Goal: Information Seeking & Learning: Learn about a topic

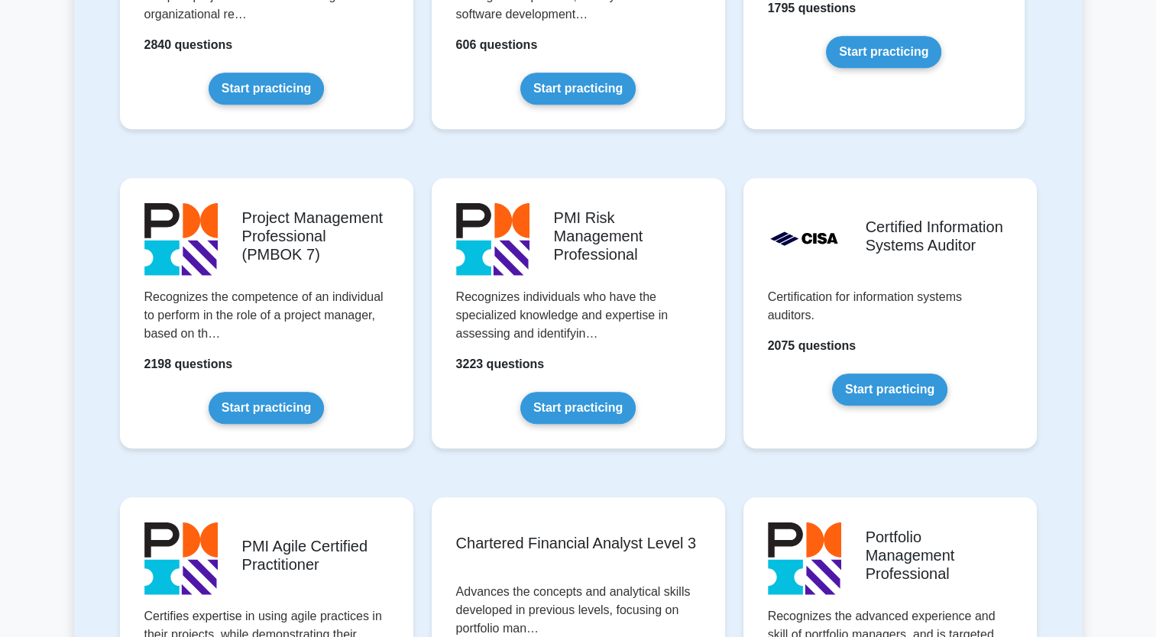
scroll to position [1146, 0]
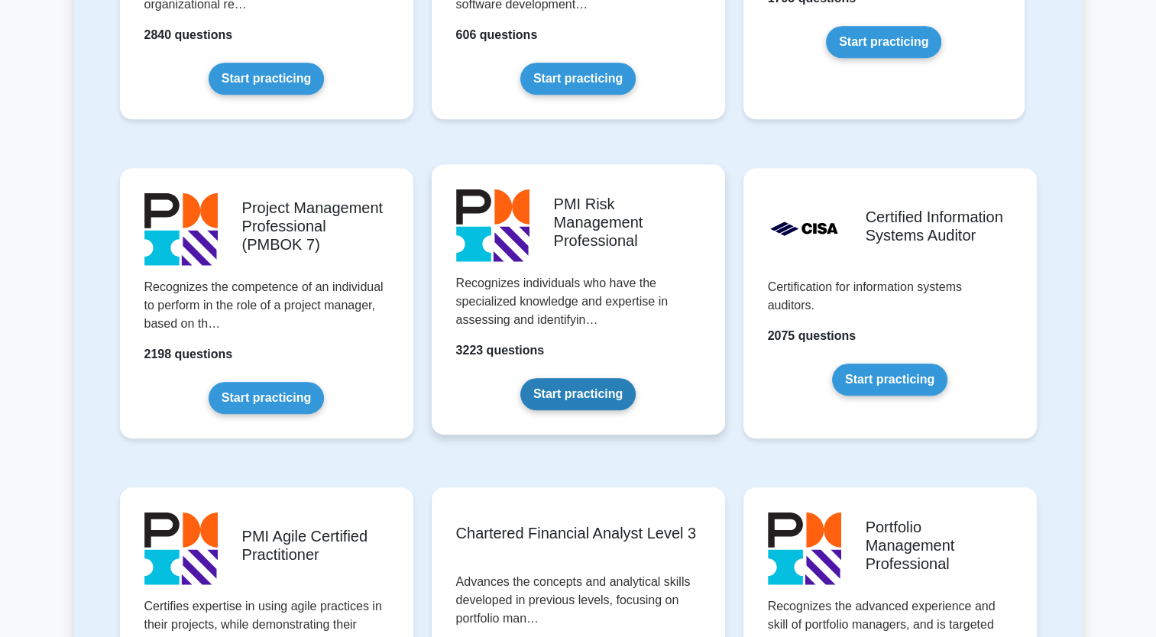
click at [608, 390] on link "Start practicing" at bounding box center [577, 394] width 115 height 32
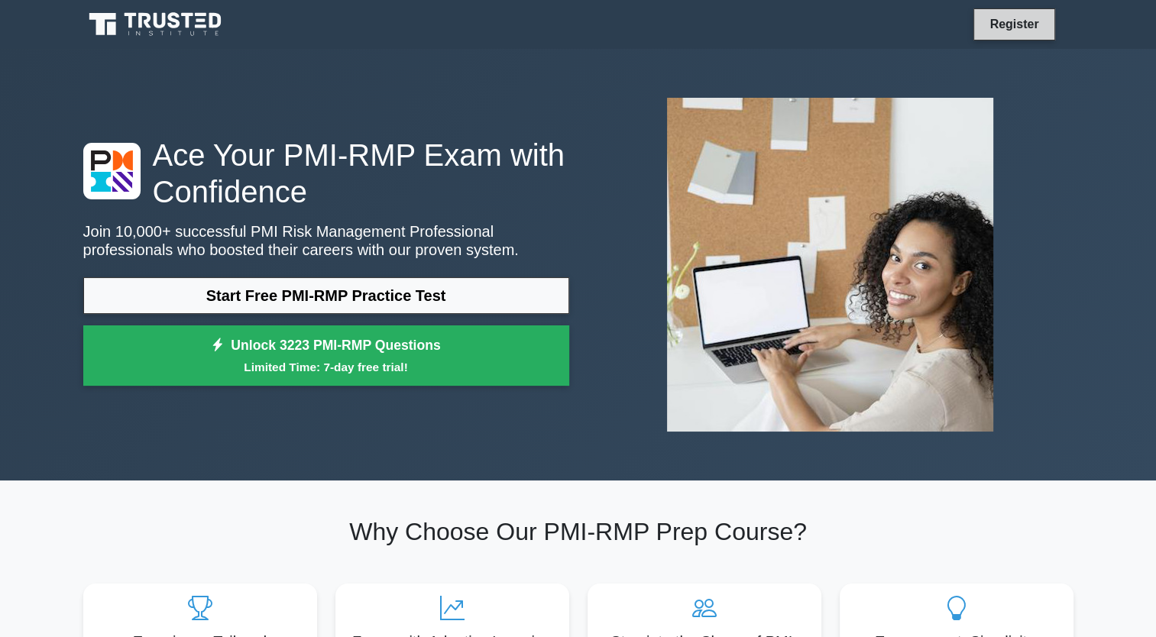
click at [1012, 22] on link "Register" at bounding box center [1013, 24] width 67 height 19
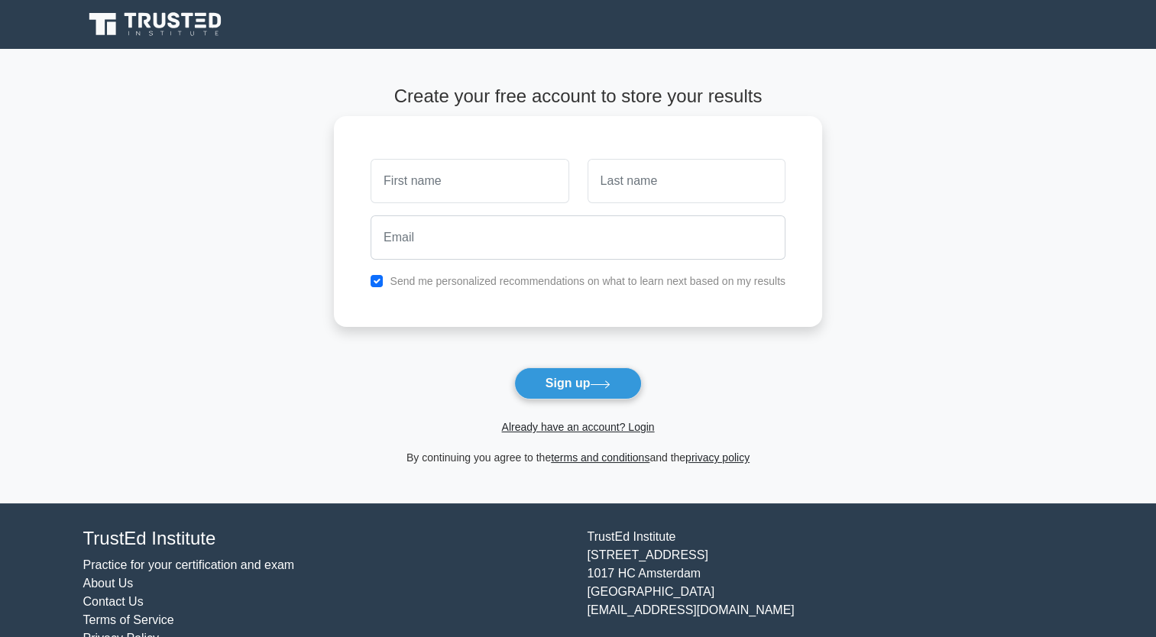
click at [514, 185] on input "text" at bounding box center [470, 181] width 198 height 44
type input "Fabien"
click at [641, 190] on input "text" at bounding box center [687, 181] width 198 height 44
type input "MASABU"
click at [904, 340] on main "Create your free account to store your results Fabien MASABU Send me personaliz…" at bounding box center [578, 276] width 1156 height 455
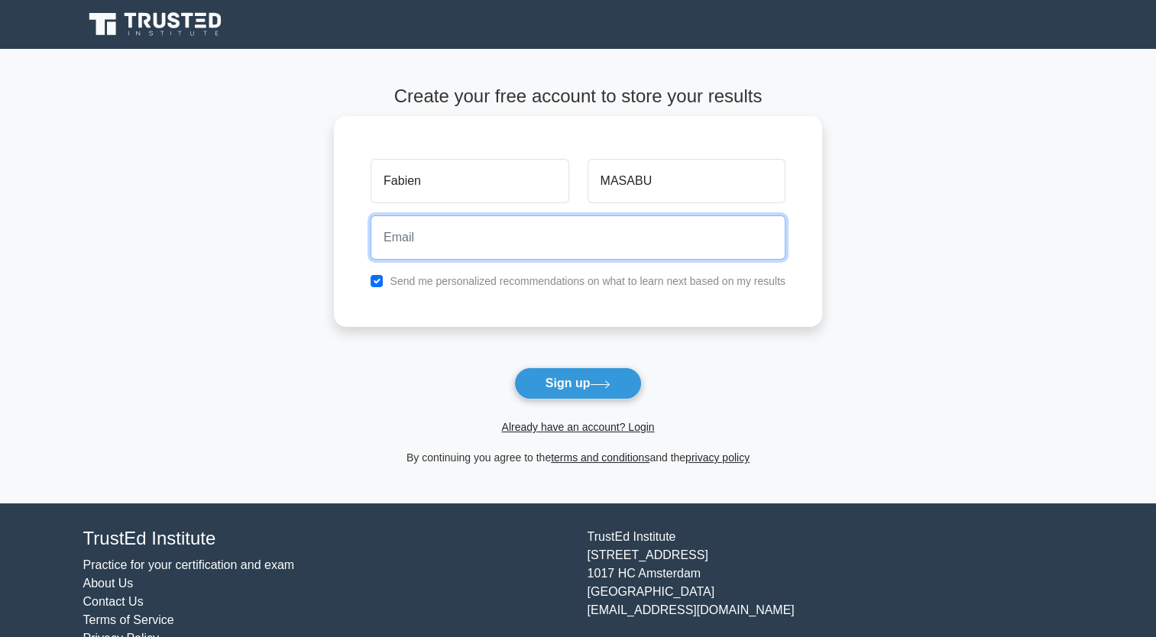
click at [410, 240] on input "email" at bounding box center [578, 238] width 415 height 44
type input "mcfabien@gmail.com"
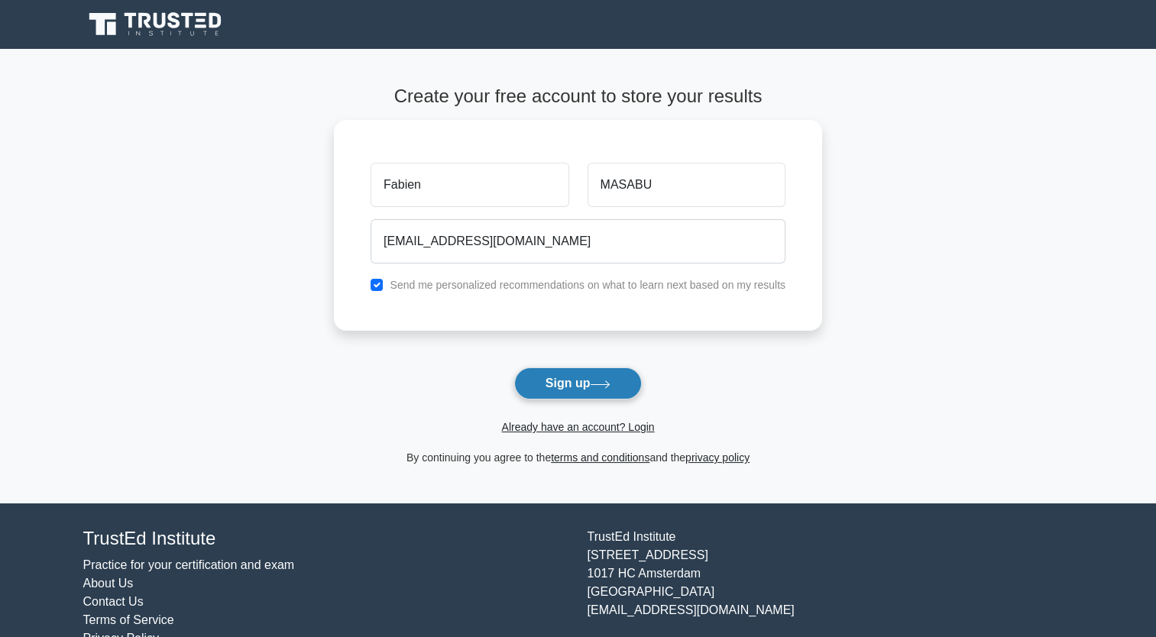
click at [575, 385] on button "Sign up" at bounding box center [578, 384] width 128 height 32
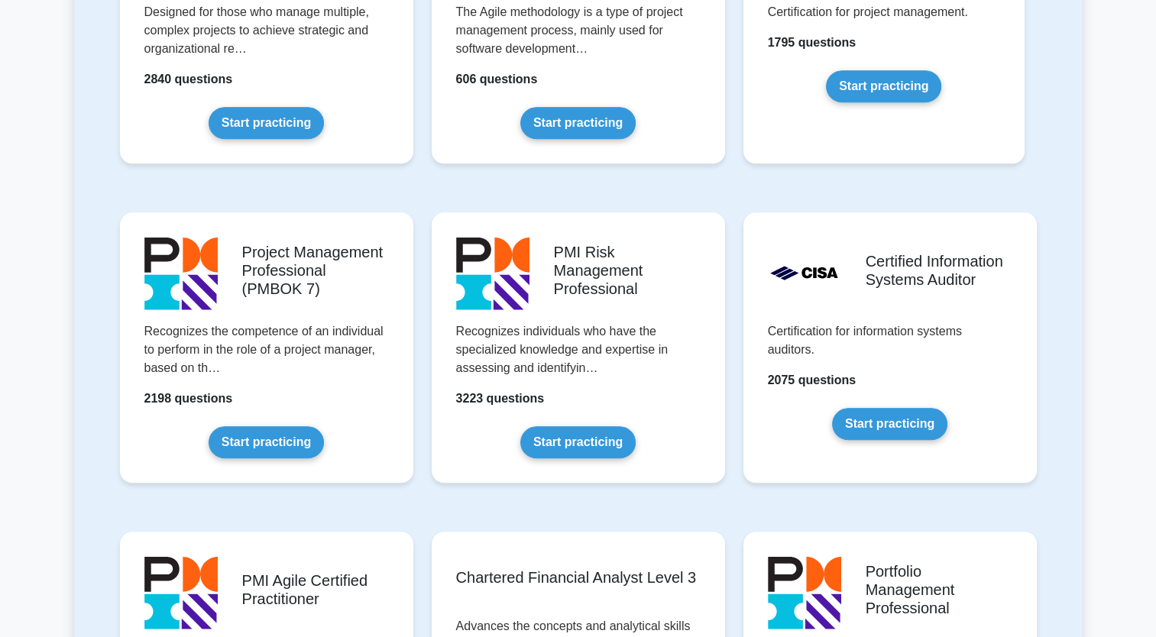
scroll to position [1107, 0]
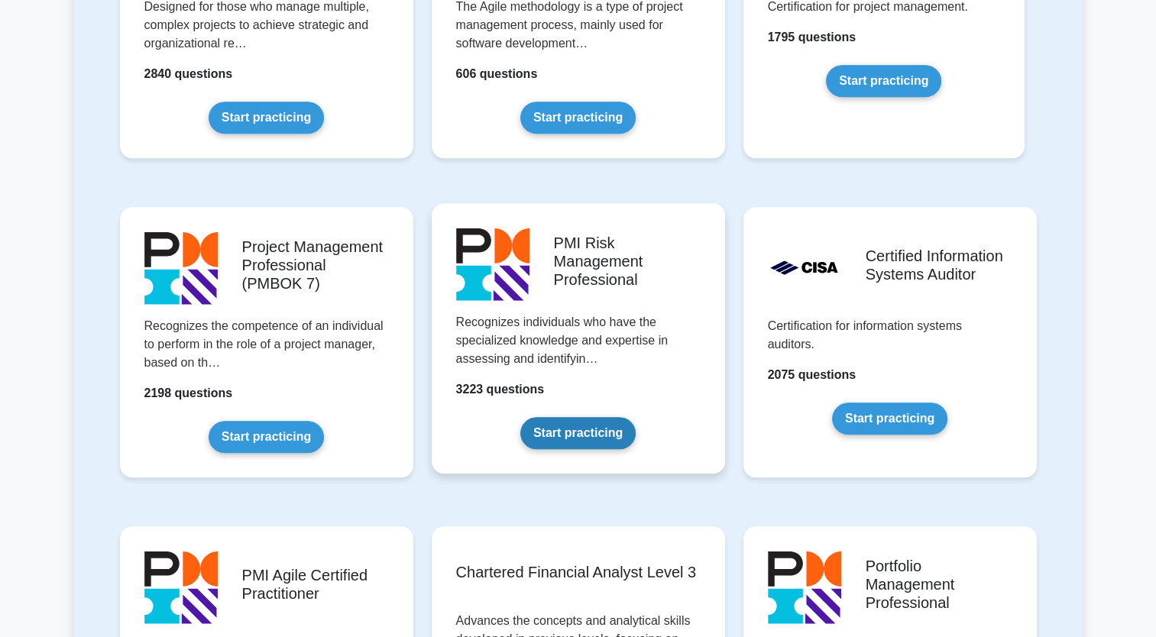
click at [595, 433] on link "Start practicing" at bounding box center [577, 433] width 115 height 32
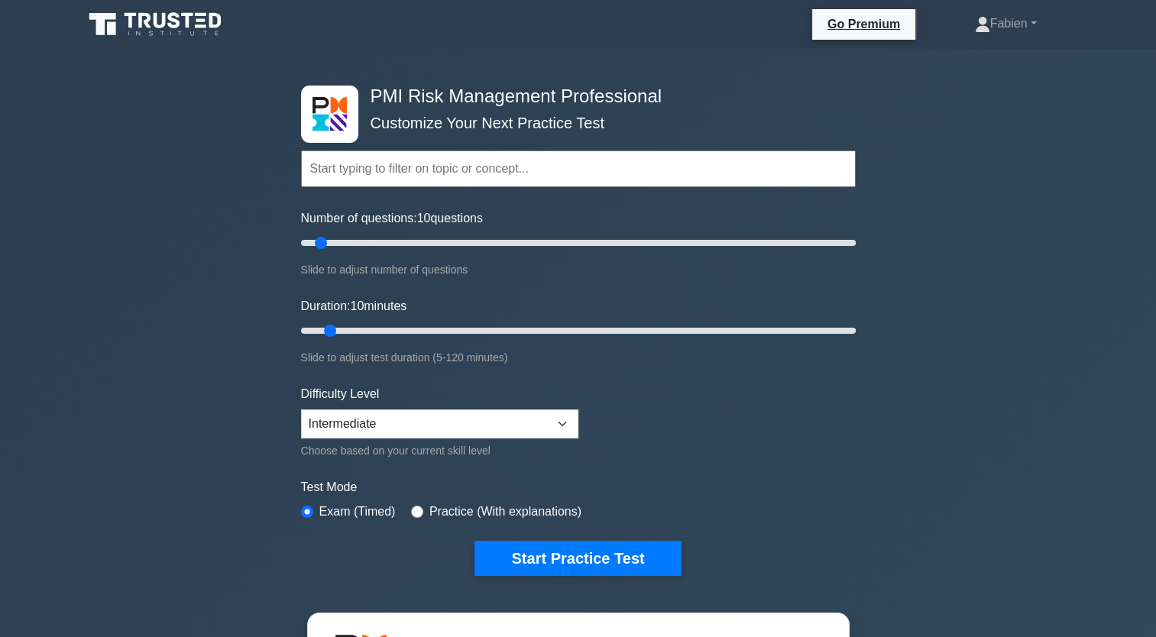
click at [558, 161] on input "text" at bounding box center [578, 169] width 555 height 37
click at [561, 431] on select "Beginner Intermediate Expert" at bounding box center [439, 424] width 277 height 29
click at [413, 507] on input "radio" at bounding box center [417, 512] width 12 height 12
radio input "true"
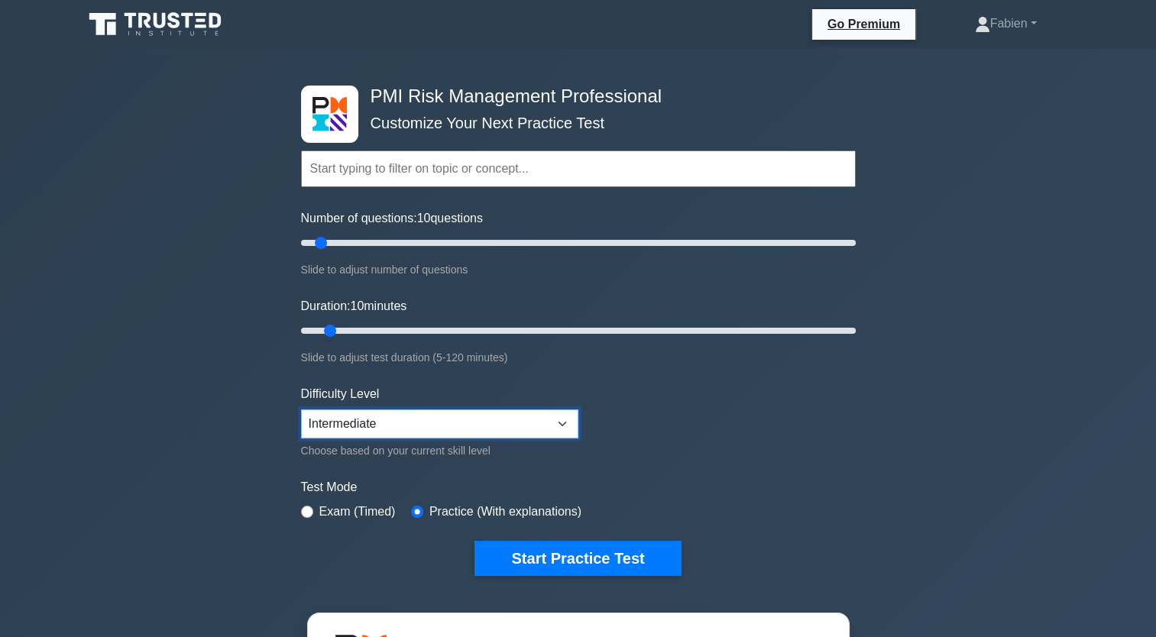
click at [559, 423] on select "Beginner Intermediate Expert" at bounding box center [439, 424] width 277 height 29
select select "beginner"
click at [301, 410] on select "Beginner Intermediate Expert" at bounding box center [439, 424] width 277 height 29
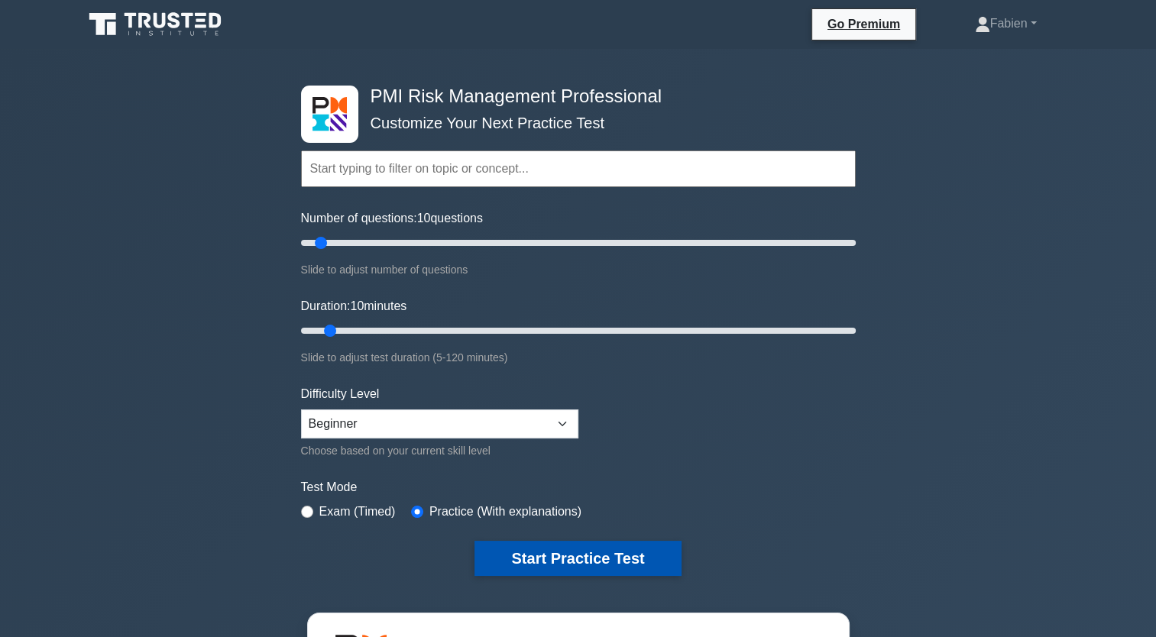
click at [611, 555] on button "Start Practice Test" at bounding box center [578, 558] width 206 height 35
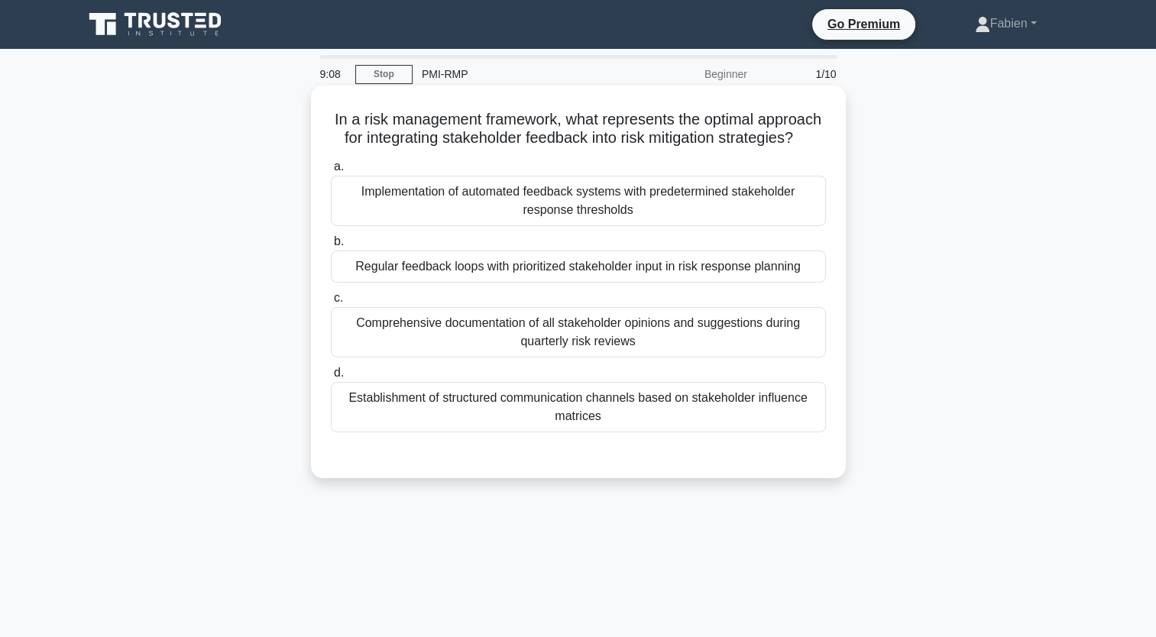
click at [588, 222] on div "Implementation of automated feedback systems with predetermined stakeholder res…" at bounding box center [578, 201] width 495 height 50
click at [331, 172] on input "a. Implementation of automated feedback systems with predetermined stakeholder …" at bounding box center [331, 167] width 0 height 10
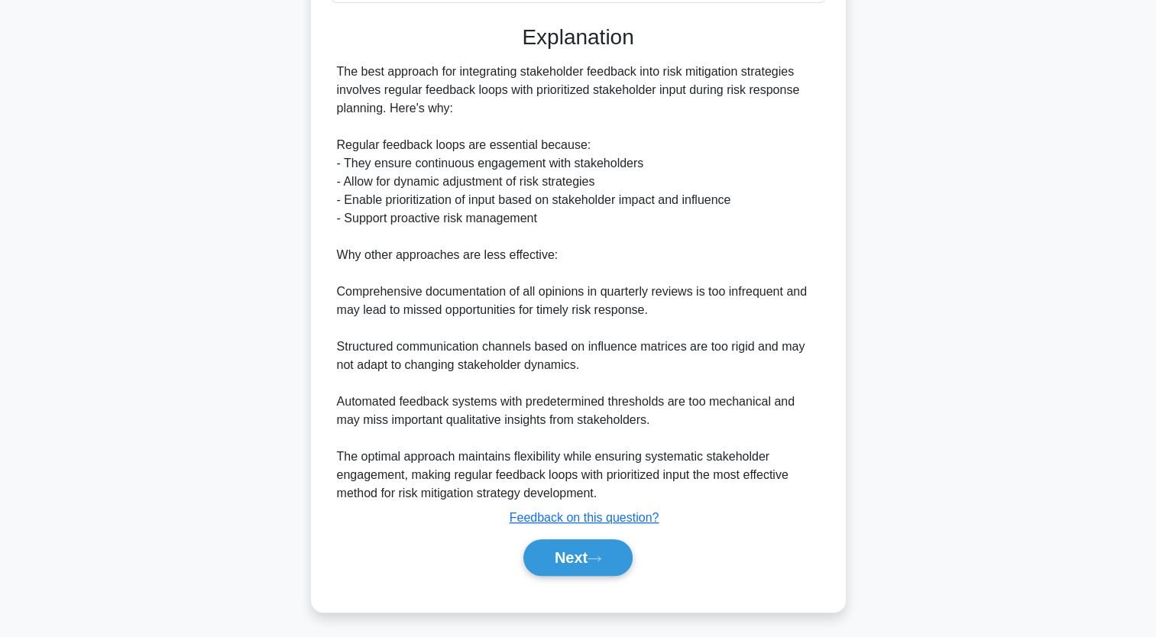
scroll to position [452, 0]
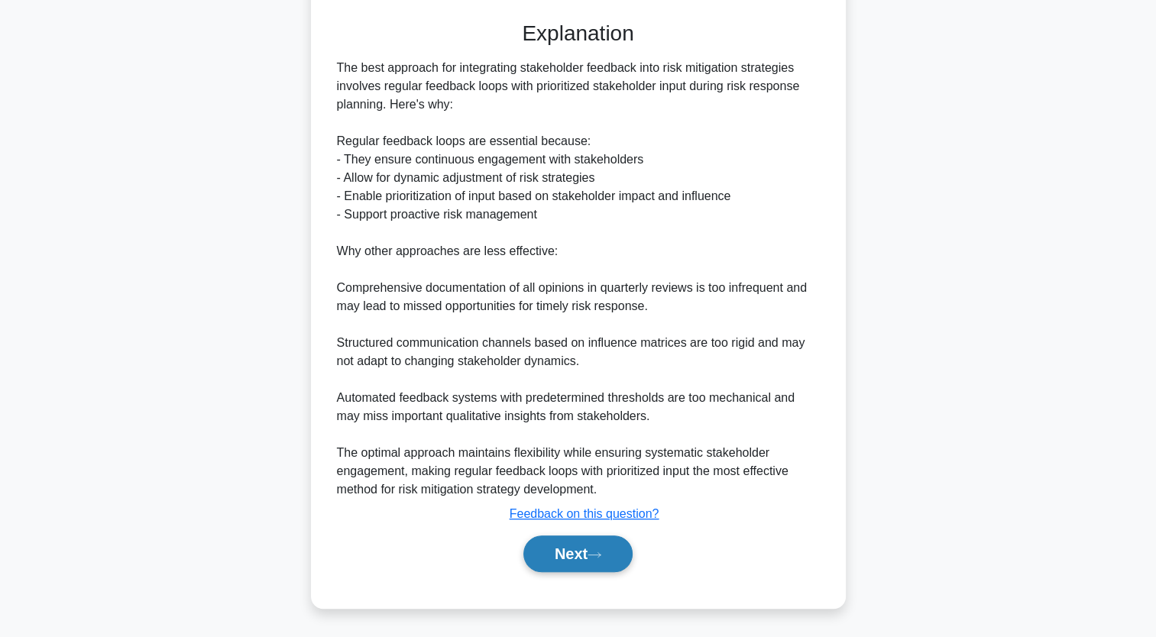
click at [585, 554] on button "Next" at bounding box center [577, 554] width 109 height 37
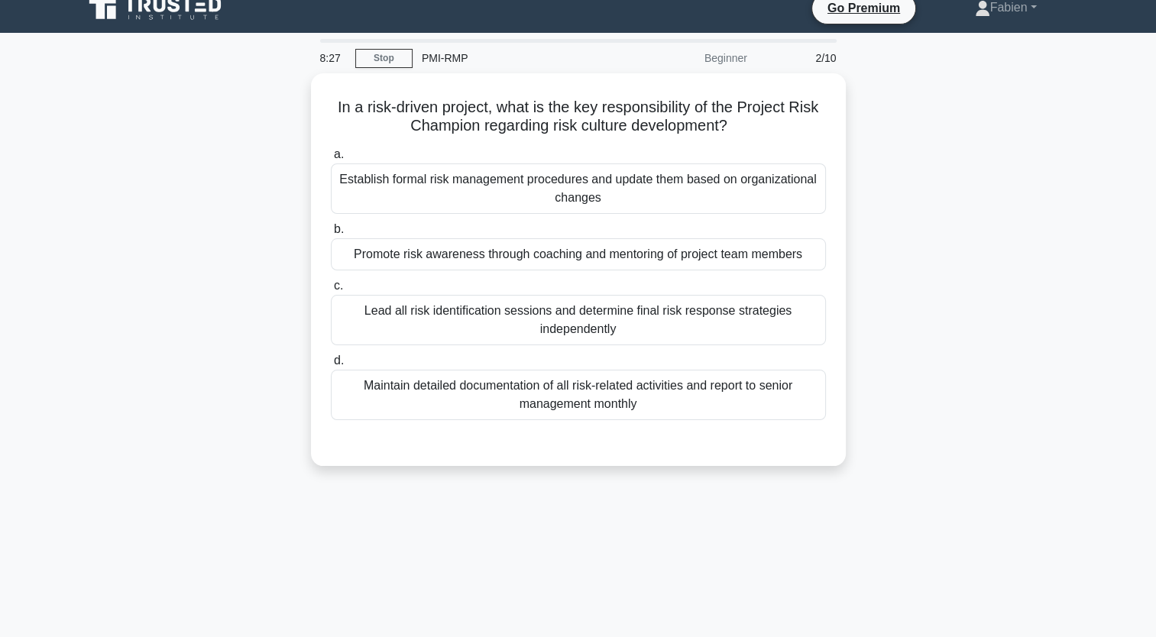
scroll to position [0, 0]
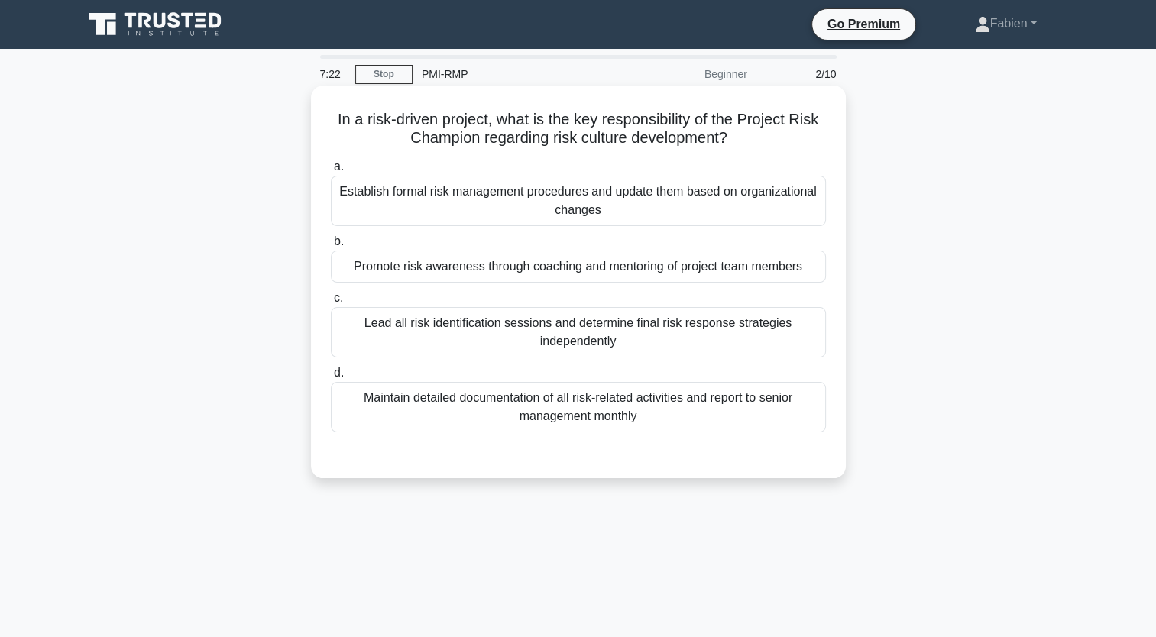
click at [622, 271] on div "Promote risk awareness through coaching and mentoring of project team members" at bounding box center [578, 267] width 495 height 32
click at [331, 247] on input "b. Promote risk awareness through coaching and mentoring of project team members" at bounding box center [331, 242] width 0 height 10
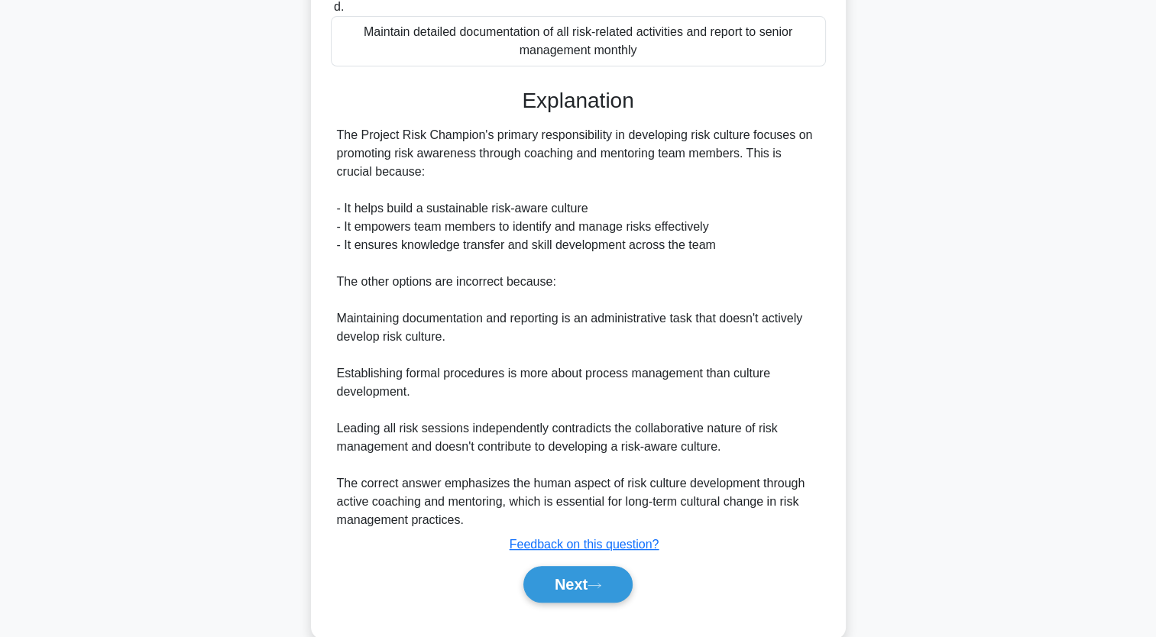
scroll to position [395, 0]
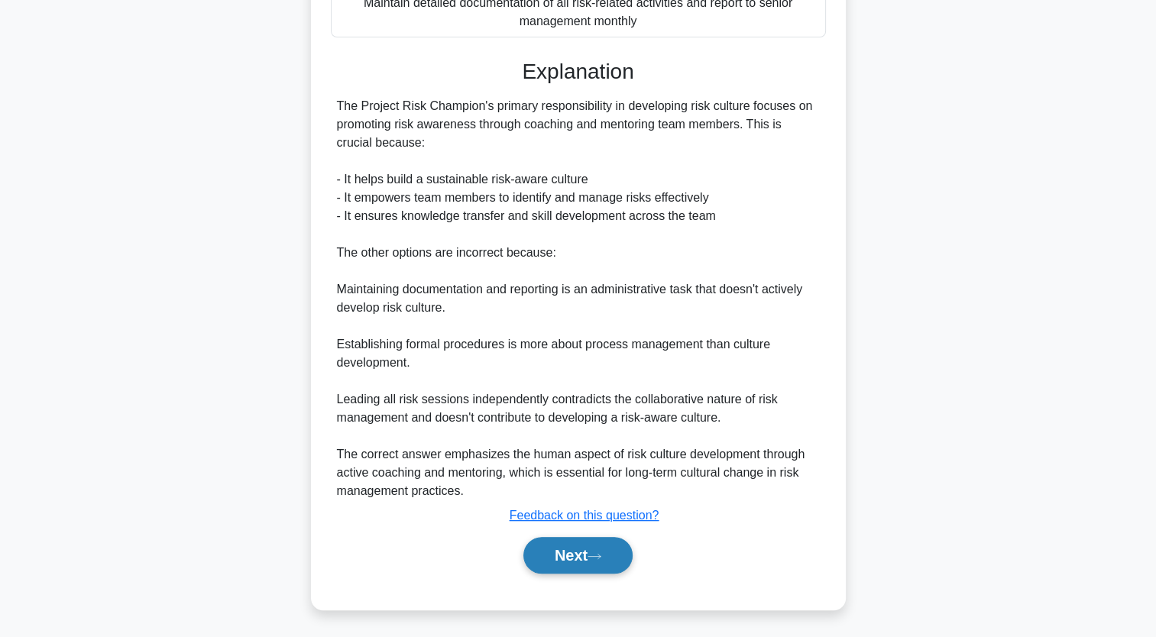
click at [567, 553] on button "Next" at bounding box center [577, 555] width 109 height 37
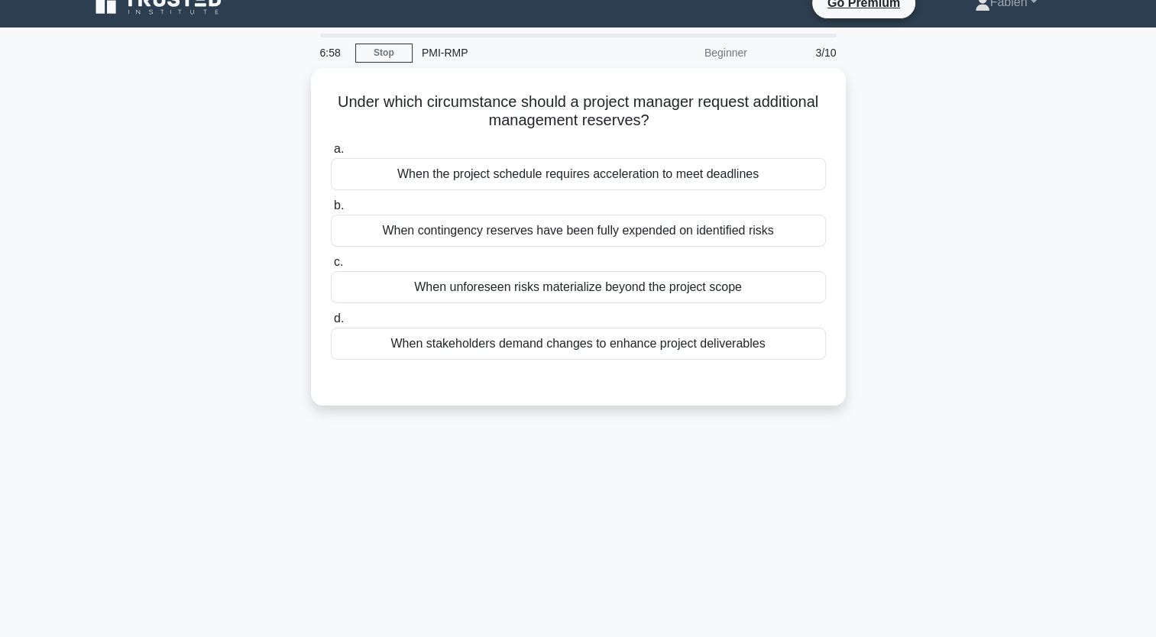
scroll to position [0, 0]
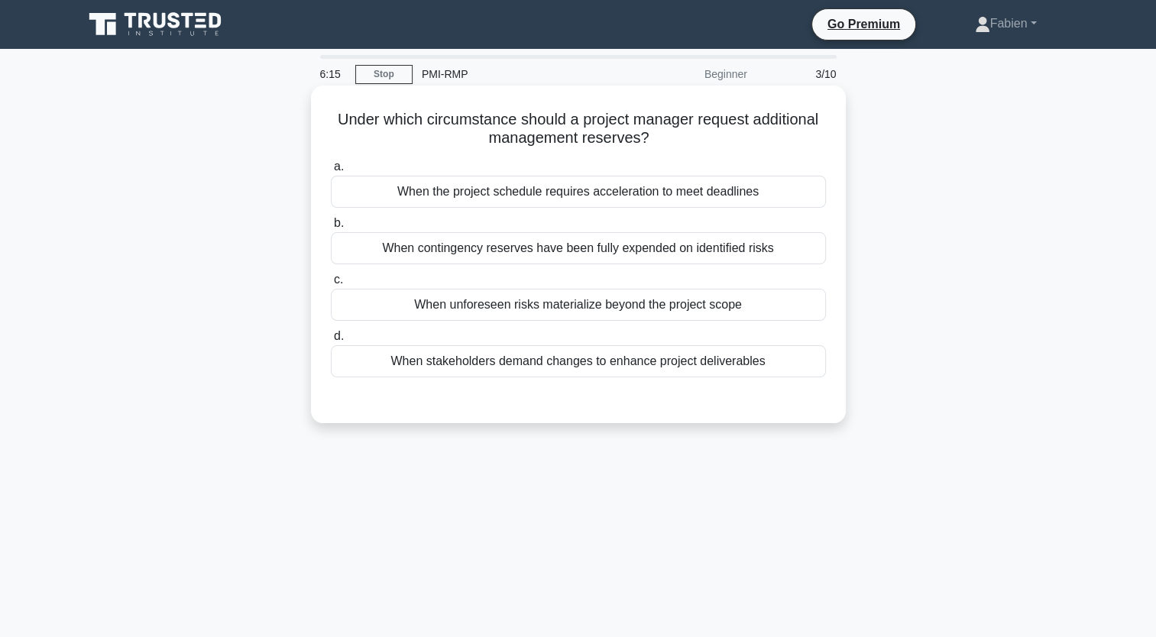
click at [645, 189] on div "When the project schedule requires acceleration to meet deadlines" at bounding box center [578, 192] width 495 height 32
click at [331, 172] on input "a. When the project schedule requires acceleration to meet deadlines" at bounding box center [331, 167] width 0 height 10
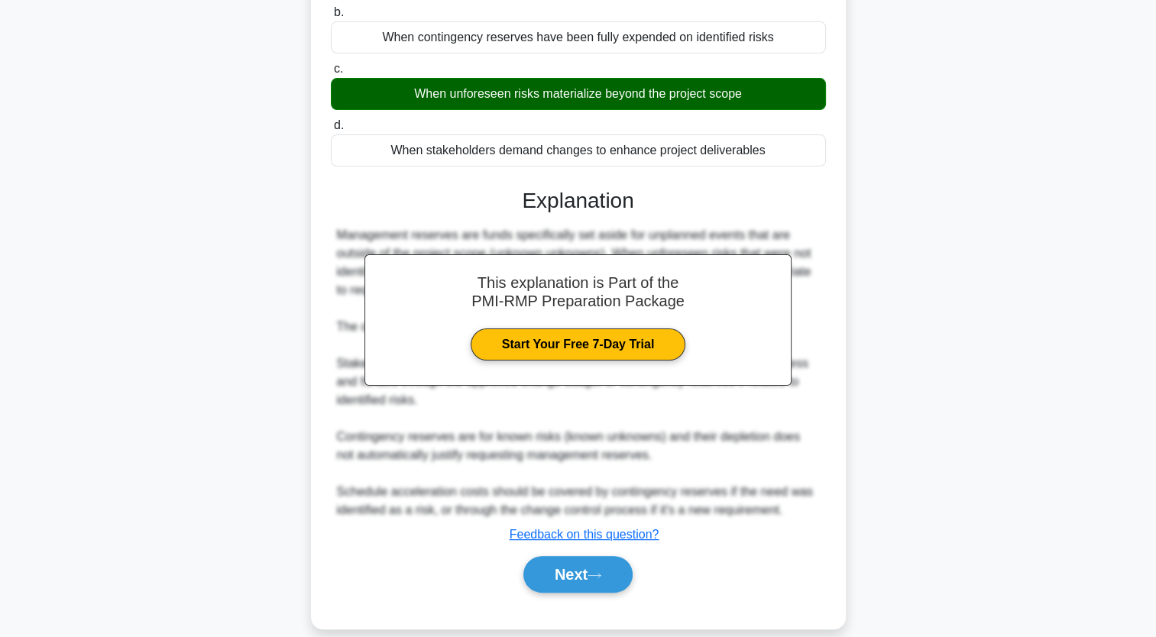
scroll to position [232, 0]
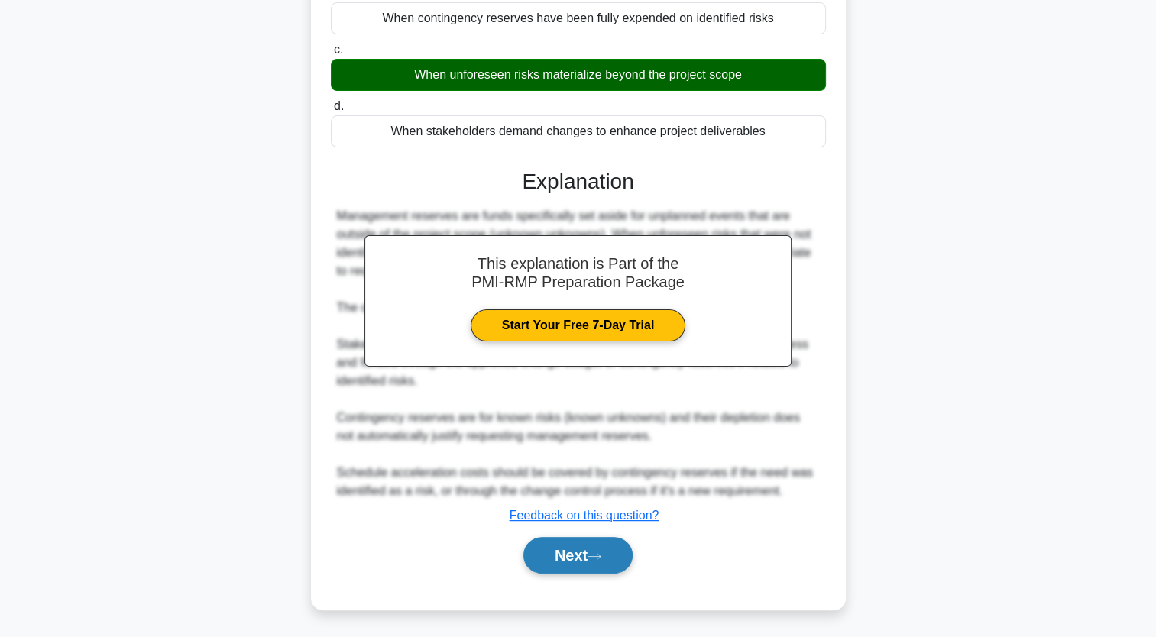
click at [578, 550] on button "Next" at bounding box center [577, 555] width 109 height 37
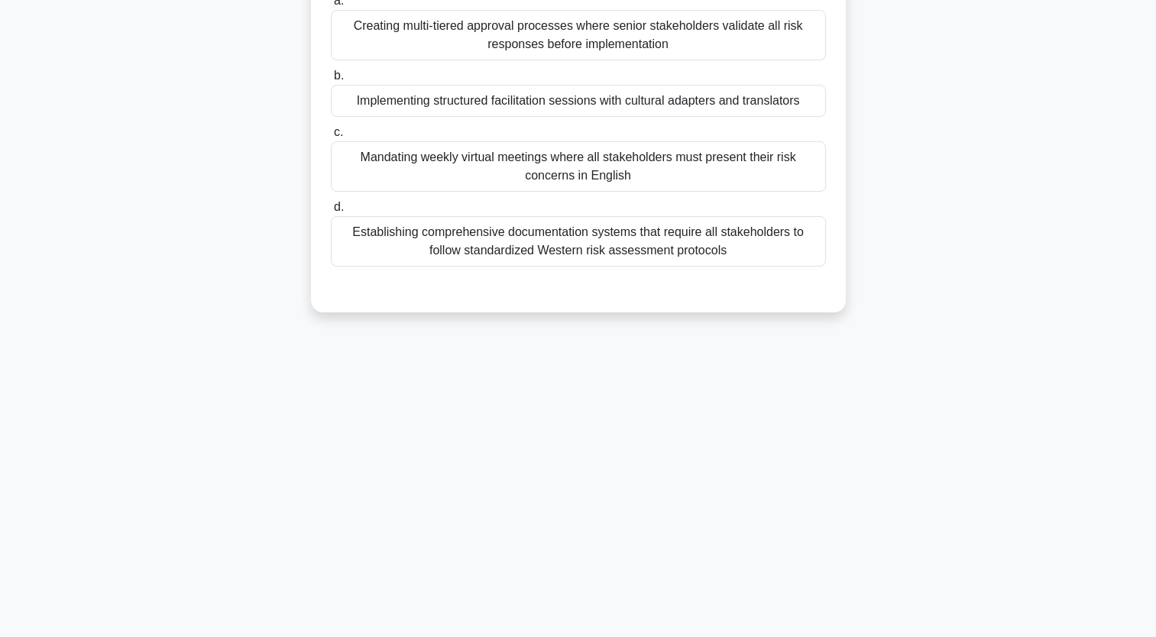
scroll to position [0, 0]
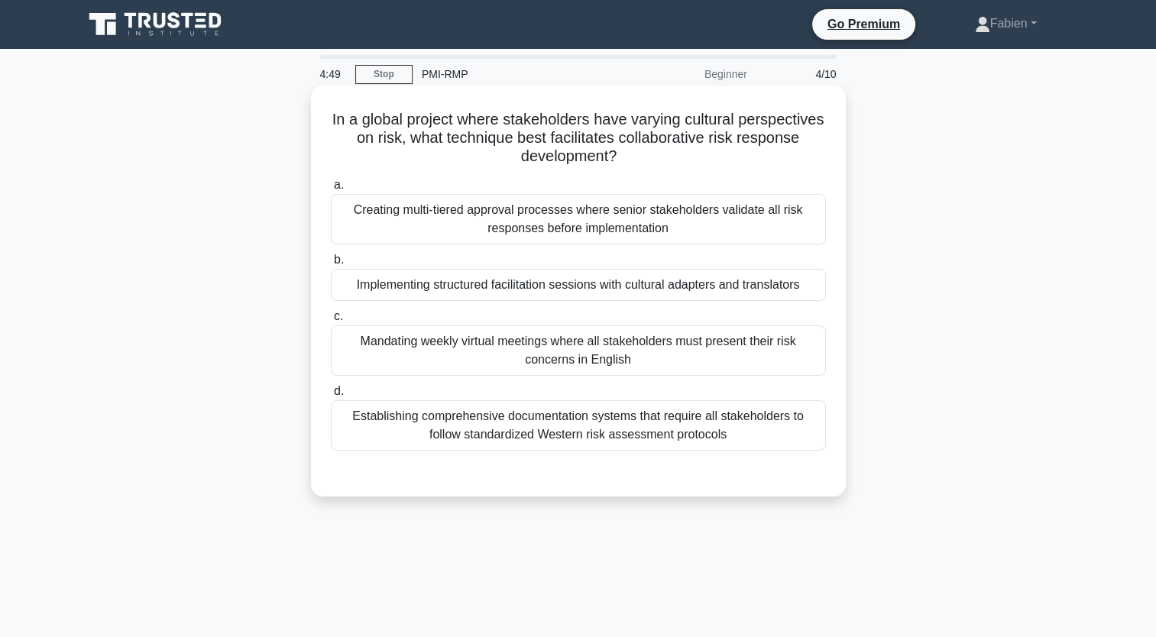
click at [676, 214] on div "Creating multi-tiered approval processes where senior stakeholders validate all…" at bounding box center [578, 219] width 495 height 50
click at [331, 190] on input "a. Creating multi-tiered approval processes where senior stakeholders validate …" at bounding box center [331, 185] width 0 height 10
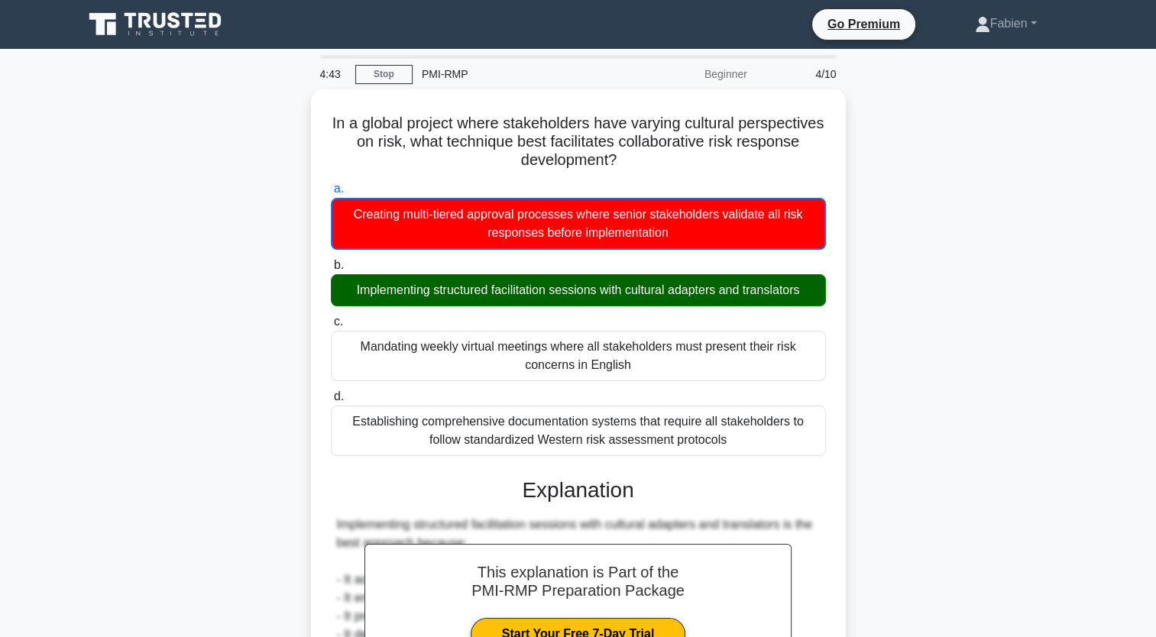
scroll to position [378, 0]
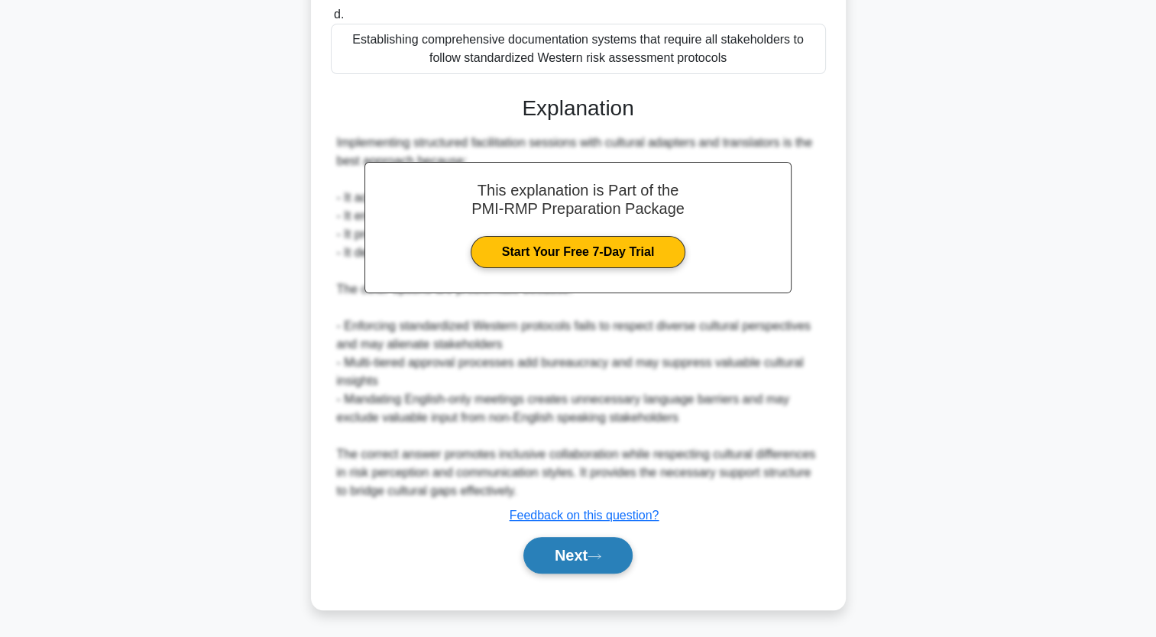
click at [591, 556] on button "Next" at bounding box center [577, 555] width 109 height 37
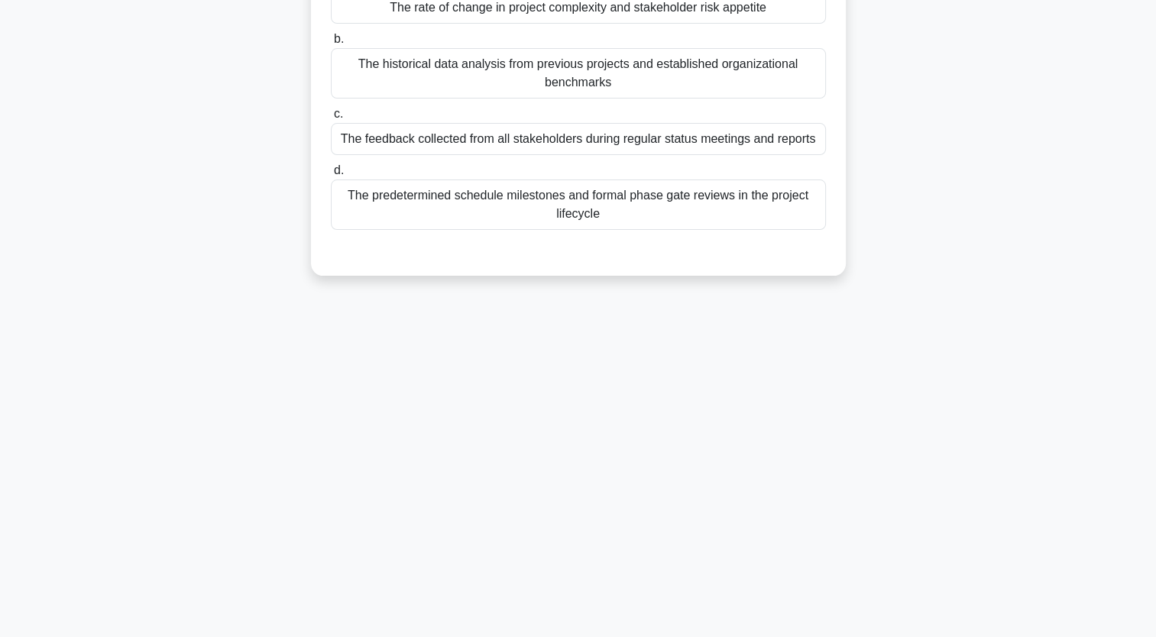
scroll to position [0, 0]
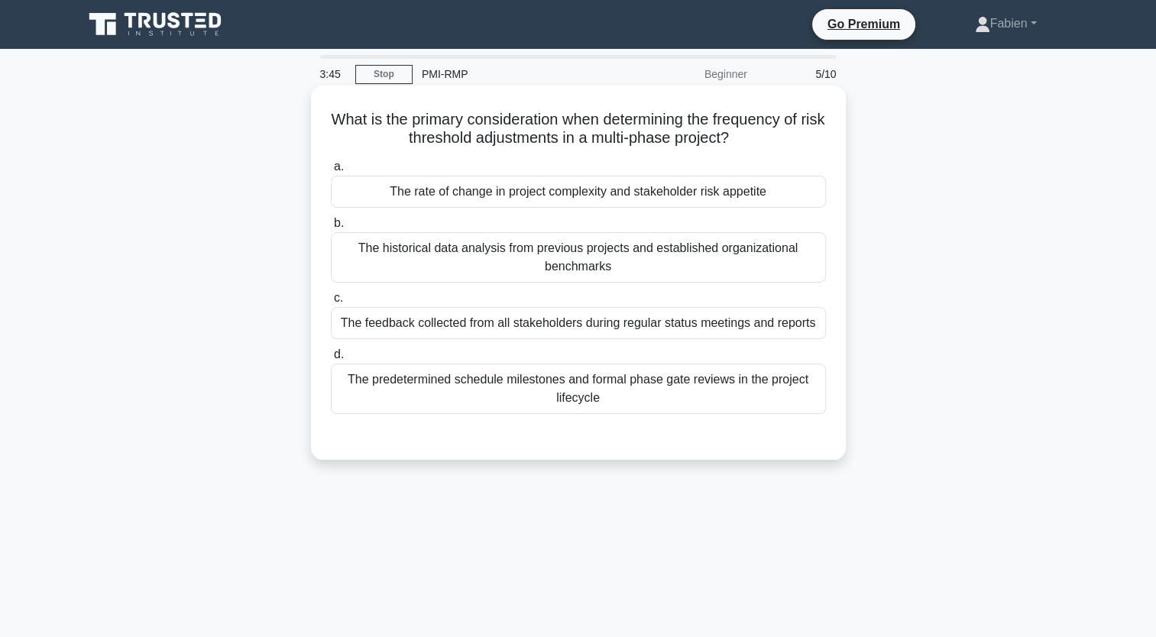
click at [546, 264] on div "The historical data analysis from previous projects and established organizatio…" at bounding box center [578, 257] width 495 height 50
click at [331, 228] on input "b. The historical data analysis from previous projects and established organiza…" at bounding box center [331, 224] width 0 height 10
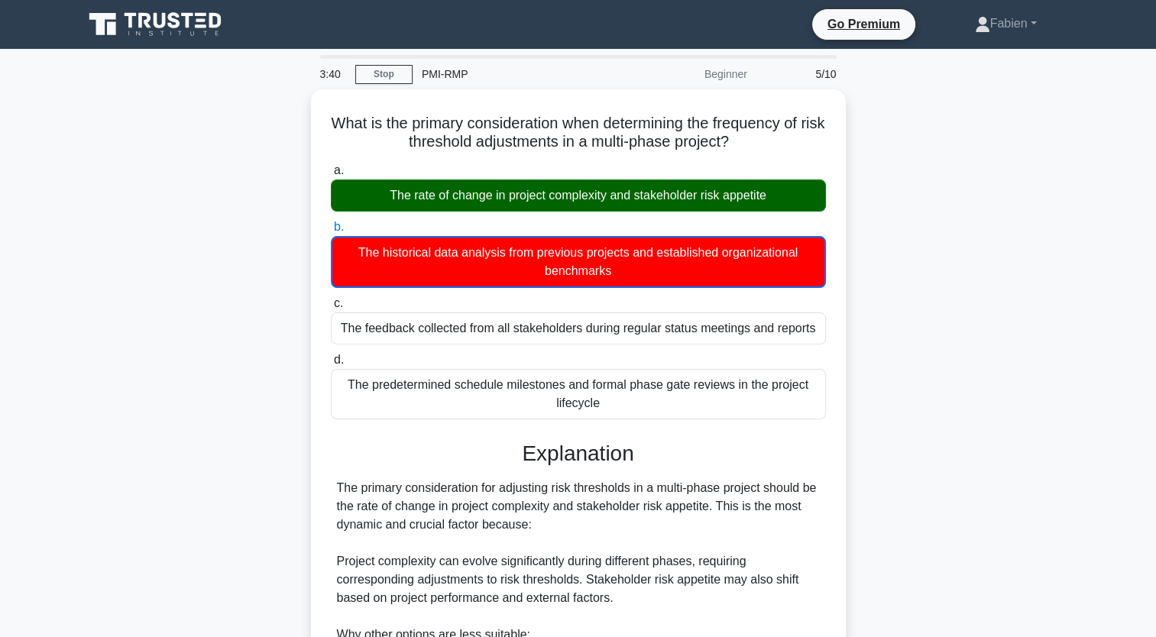
scroll to position [323, 0]
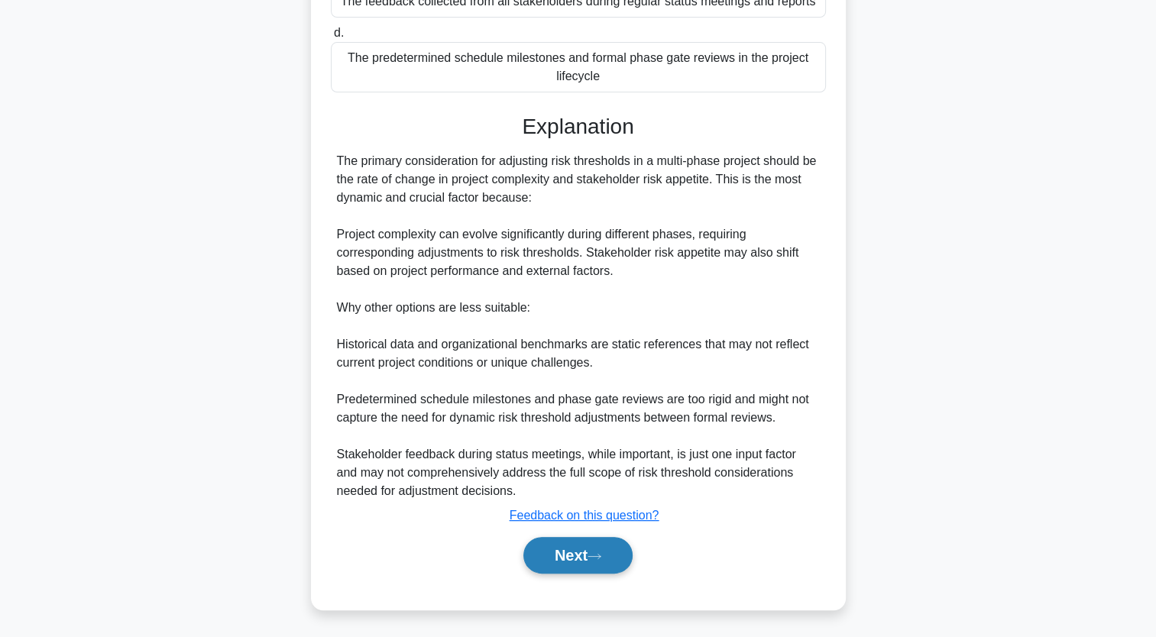
click at [593, 549] on button "Next" at bounding box center [577, 555] width 109 height 37
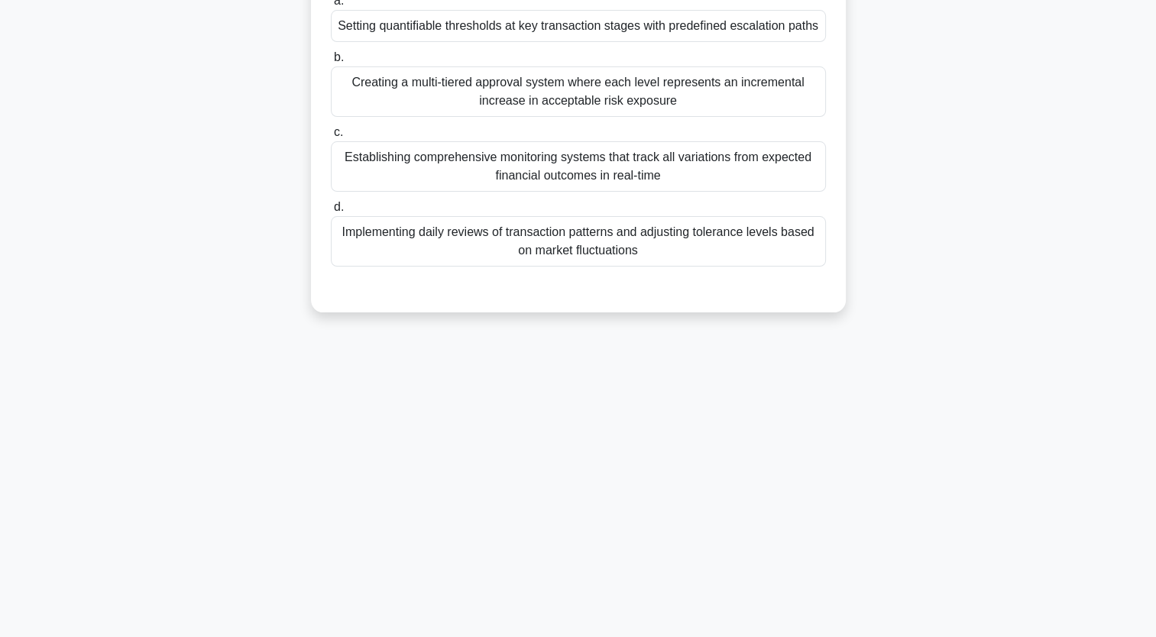
click at [1155, 93] on main "3:36 Stop PMI-RMP Beginner 6/10 A project contains high-value financial transac…" at bounding box center [578, 249] width 1156 height 776
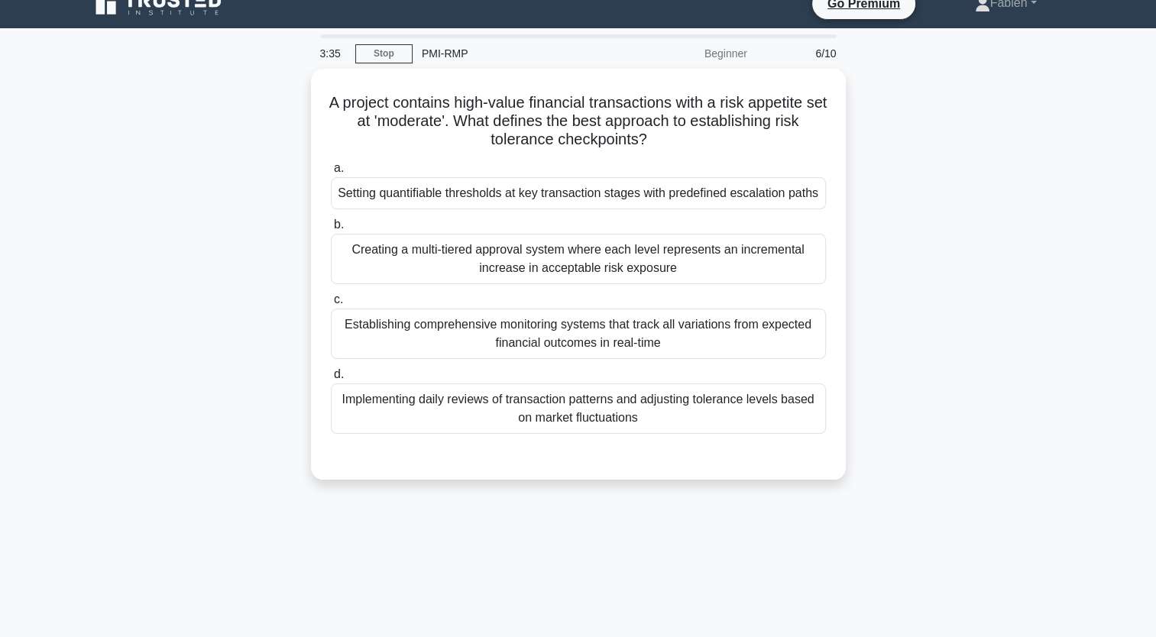
scroll to position [0, 0]
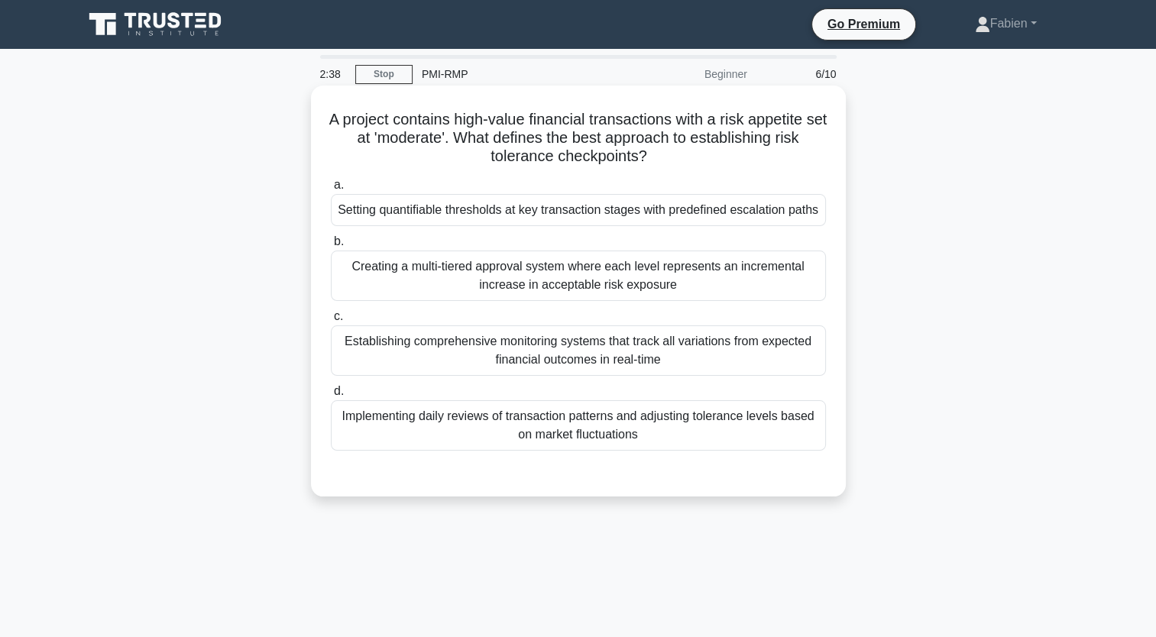
click at [659, 216] on div "Setting quantifiable thresholds at key transaction stages with predefined escal…" at bounding box center [578, 210] width 495 height 32
click at [331, 190] on input "a. Setting quantifiable thresholds at key transaction stages with predefined es…" at bounding box center [331, 185] width 0 height 10
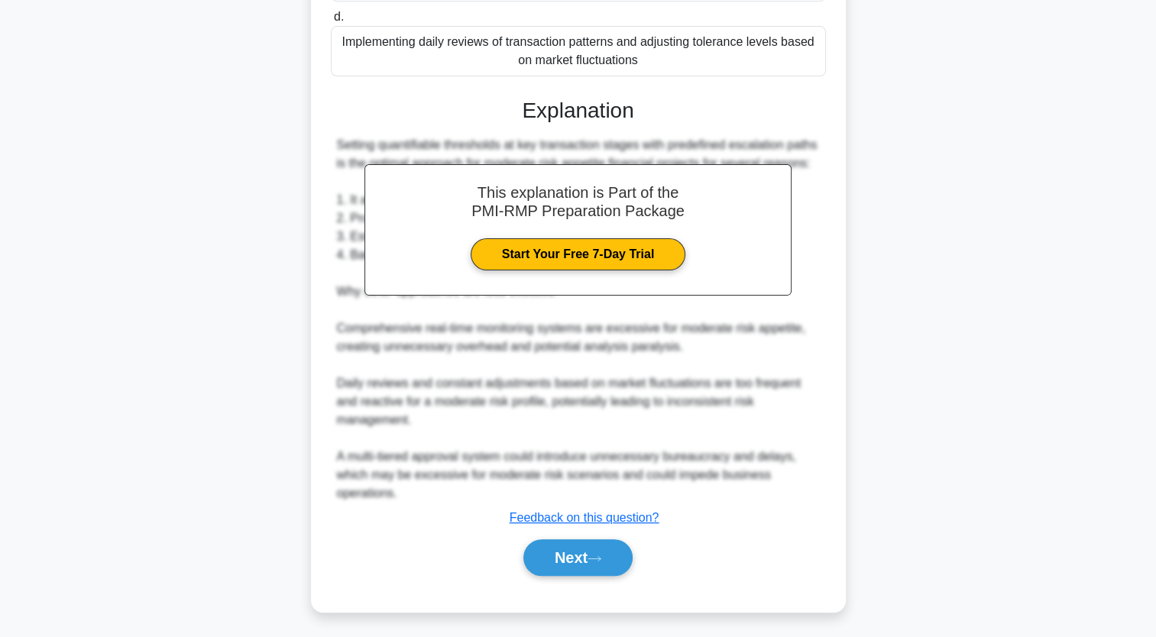
scroll to position [395, 0]
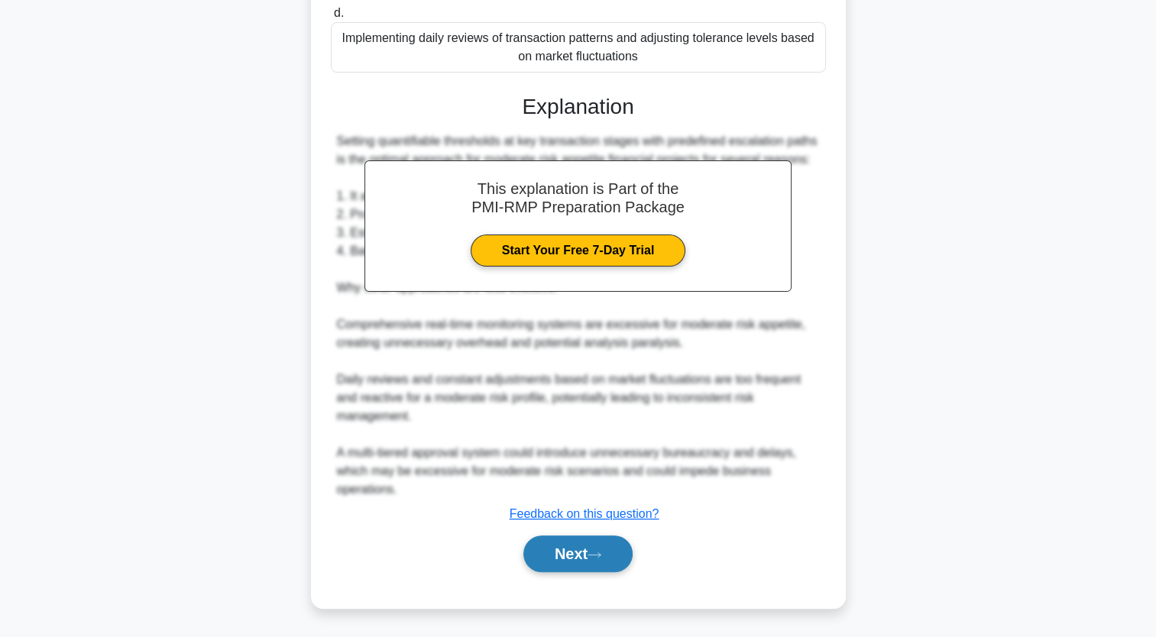
click at [575, 551] on button "Next" at bounding box center [577, 554] width 109 height 37
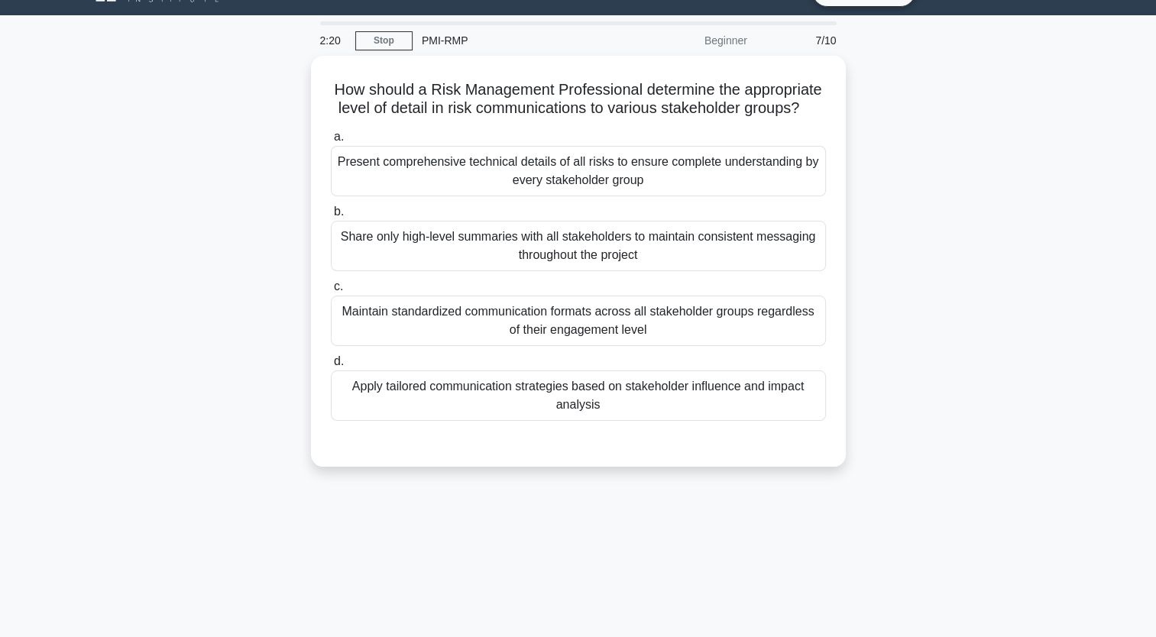
scroll to position [0, 0]
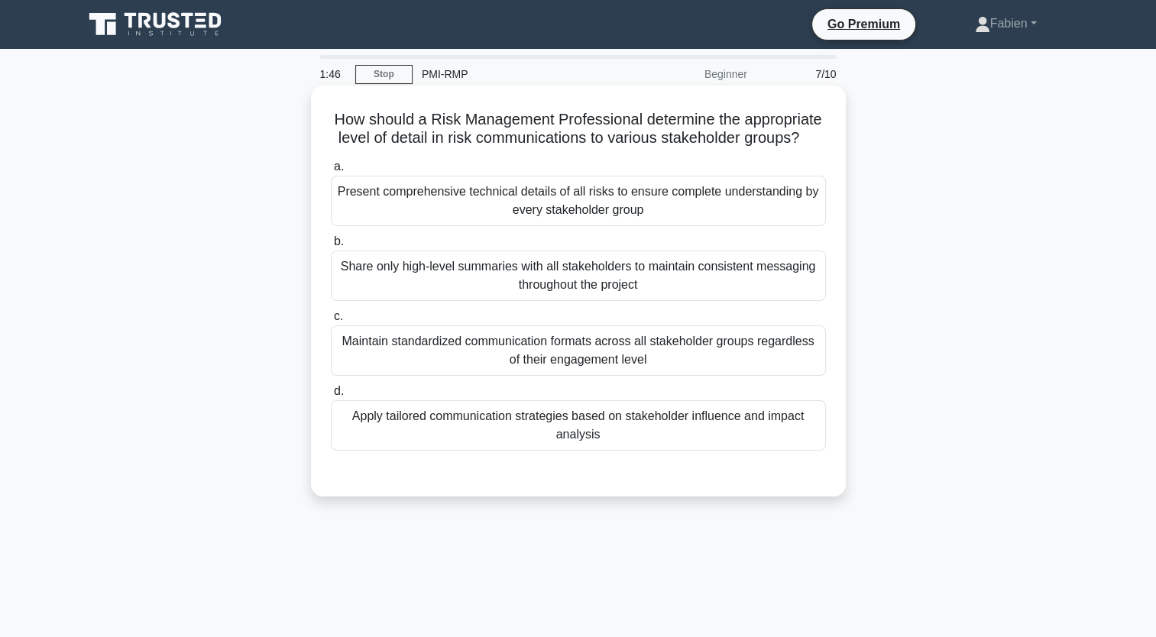
click at [614, 226] on div "Present comprehensive technical details of all risks to ensure complete underst…" at bounding box center [578, 201] width 495 height 50
click at [331, 172] on input "a. Present comprehensive technical details of all risks to ensure complete unde…" at bounding box center [331, 167] width 0 height 10
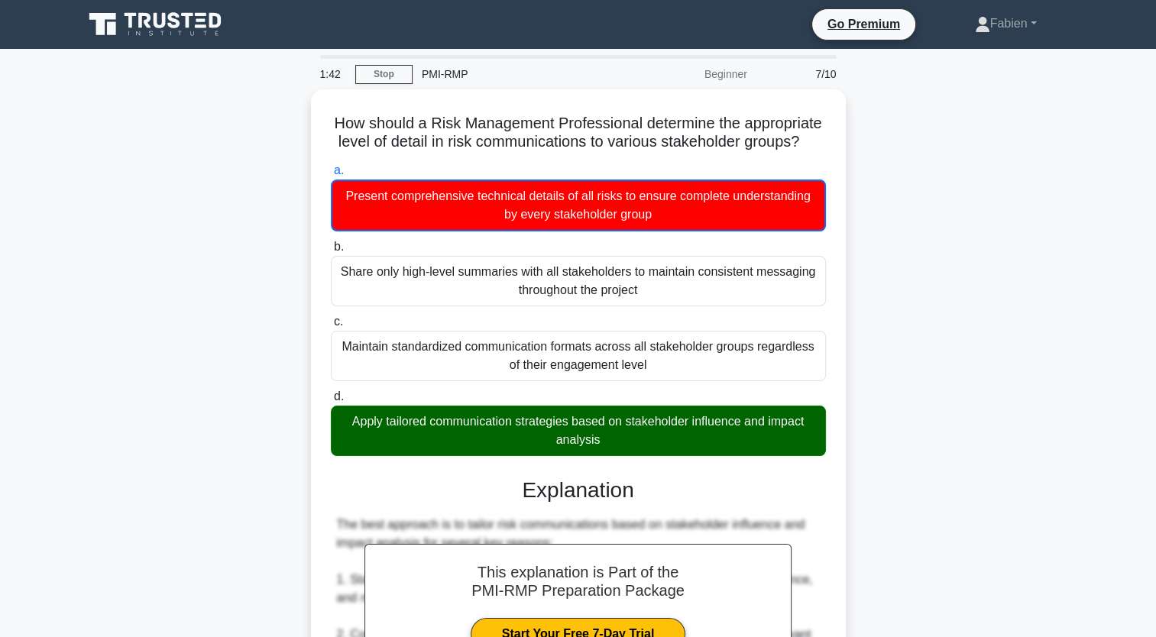
scroll to position [452, 0]
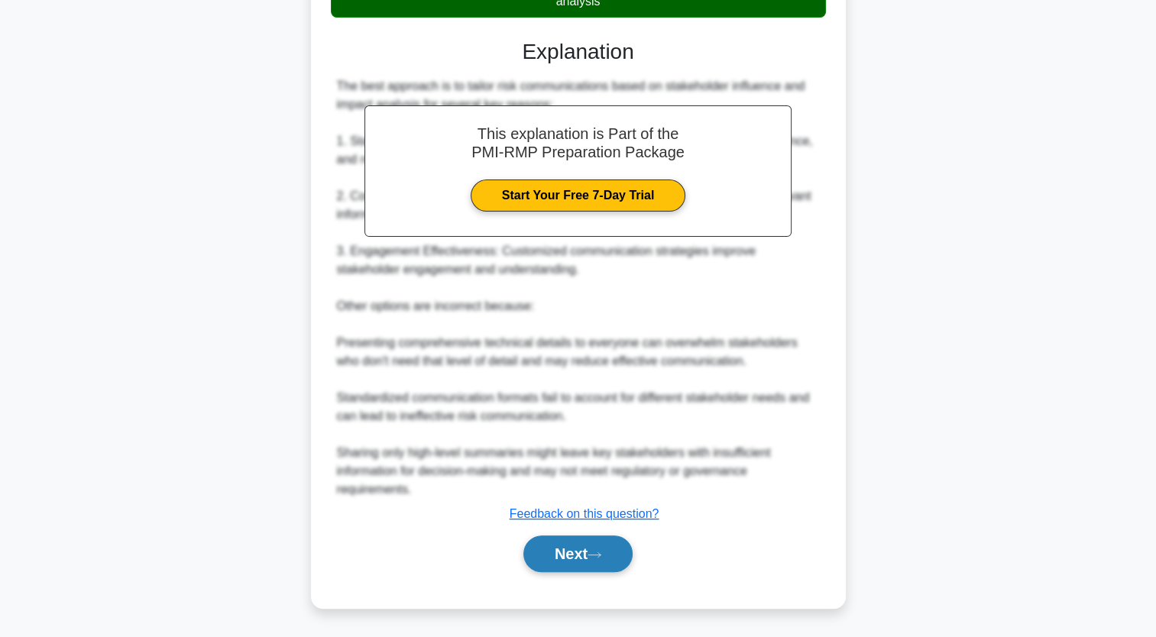
click at [588, 550] on button "Next" at bounding box center [577, 554] width 109 height 37
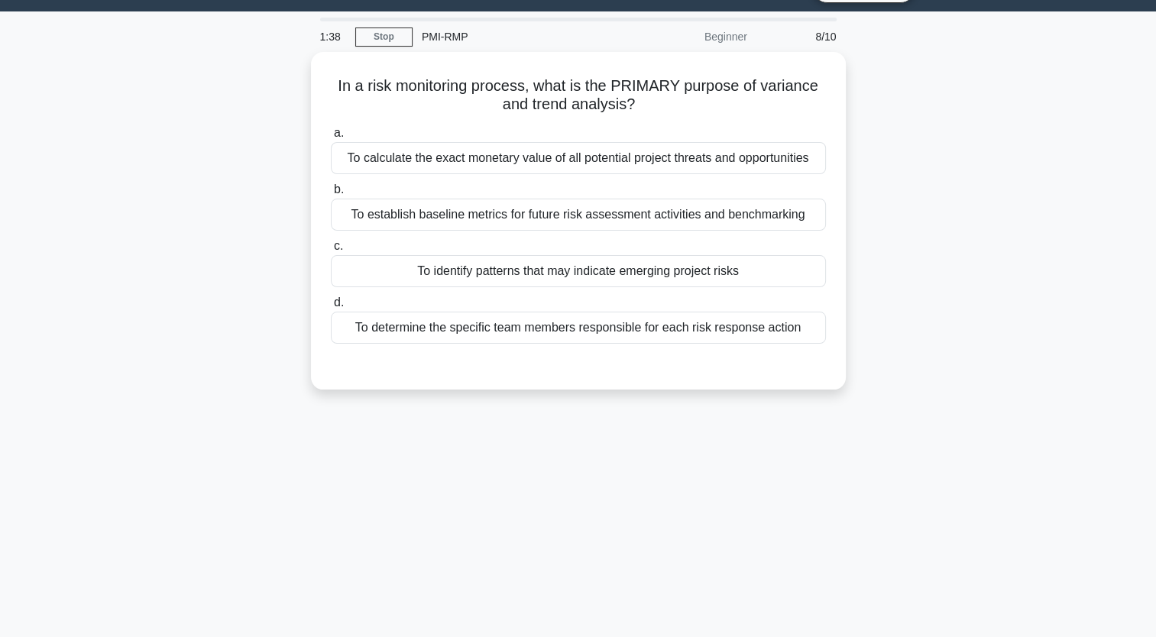
scroll to position [0, 0]
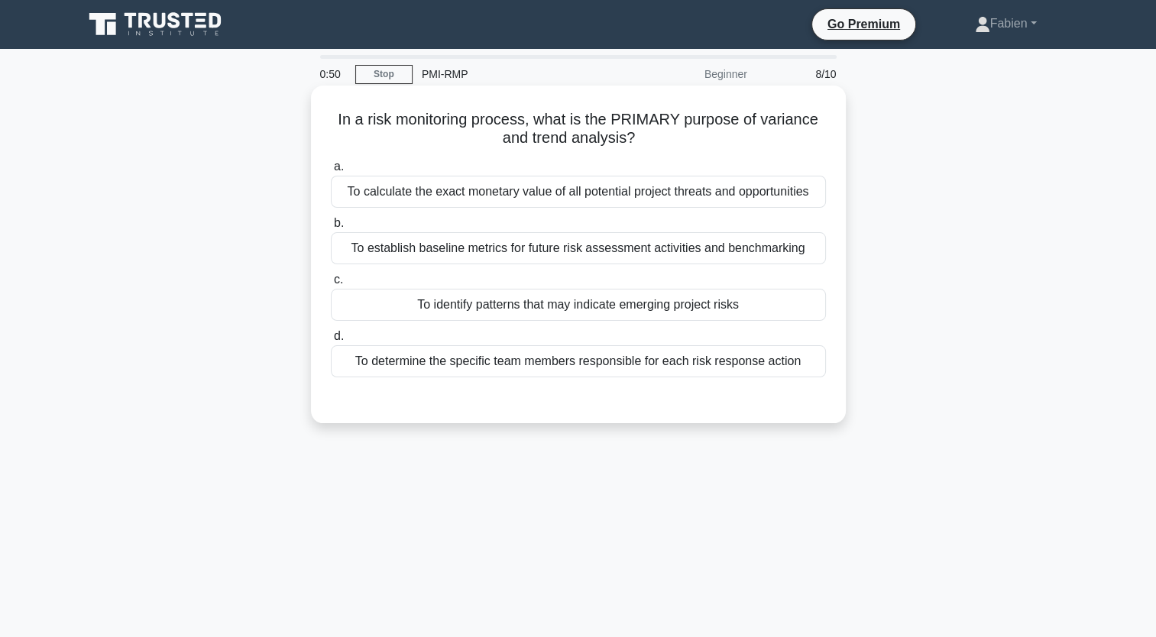
click at [526, 251] on div "To establish baseline metrics for future risk assessment activities and benchma…" at bounding box center [578, 248] width 495 height 32
click at [331, 228] on input "b. To establish baseline metrics for future risk assessment activities and benc…" at bounding box center [331, 224] width 0 height 10
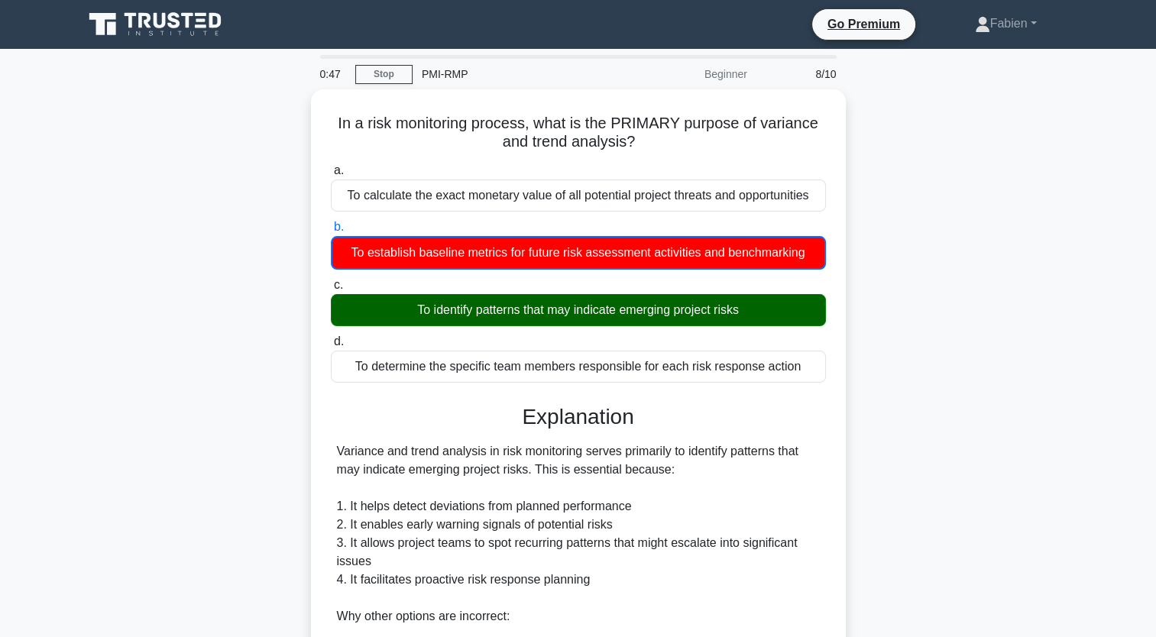
scroll to position [305, 0]
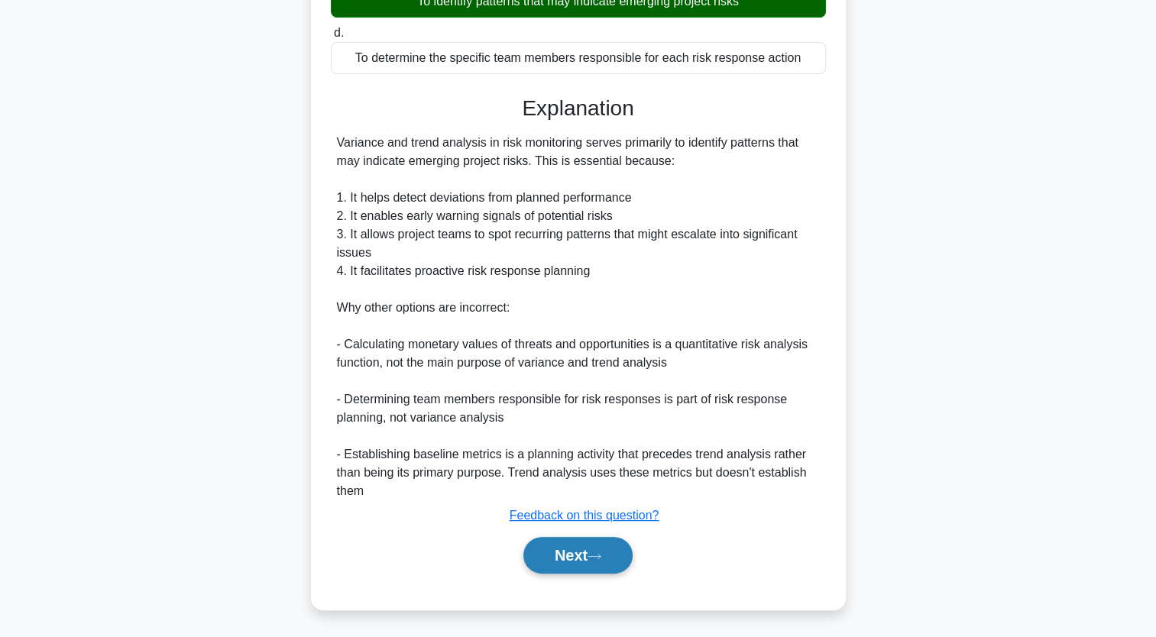
click at [582, 552] on button "Next" at bounding box center [577, 555] width 109 height 37
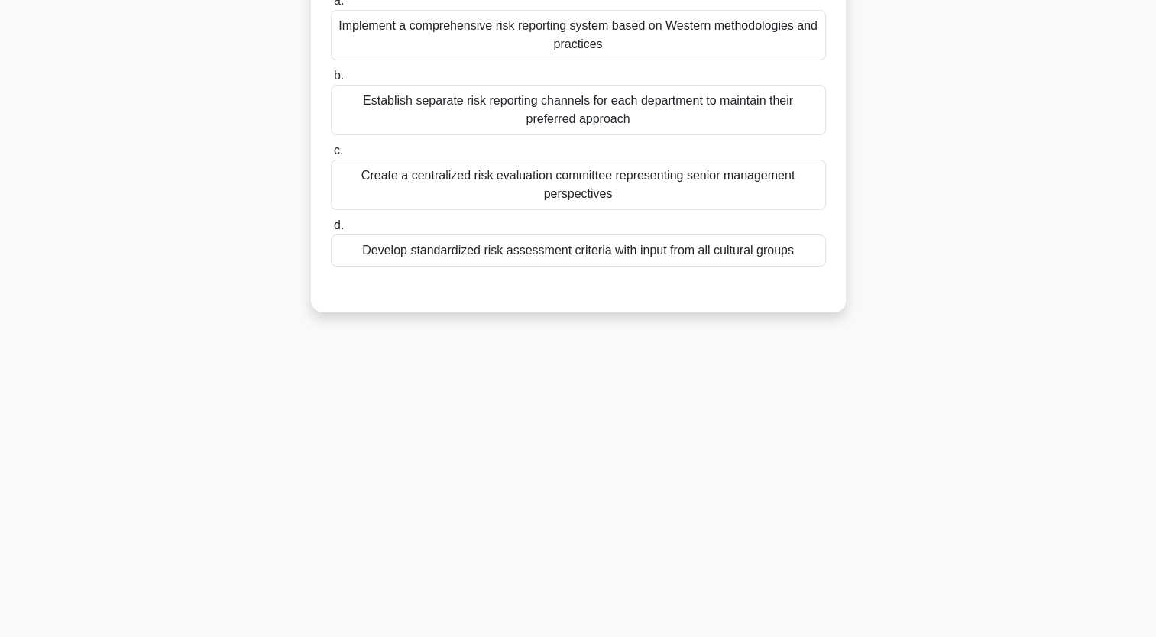
scroll to position [0, 0]
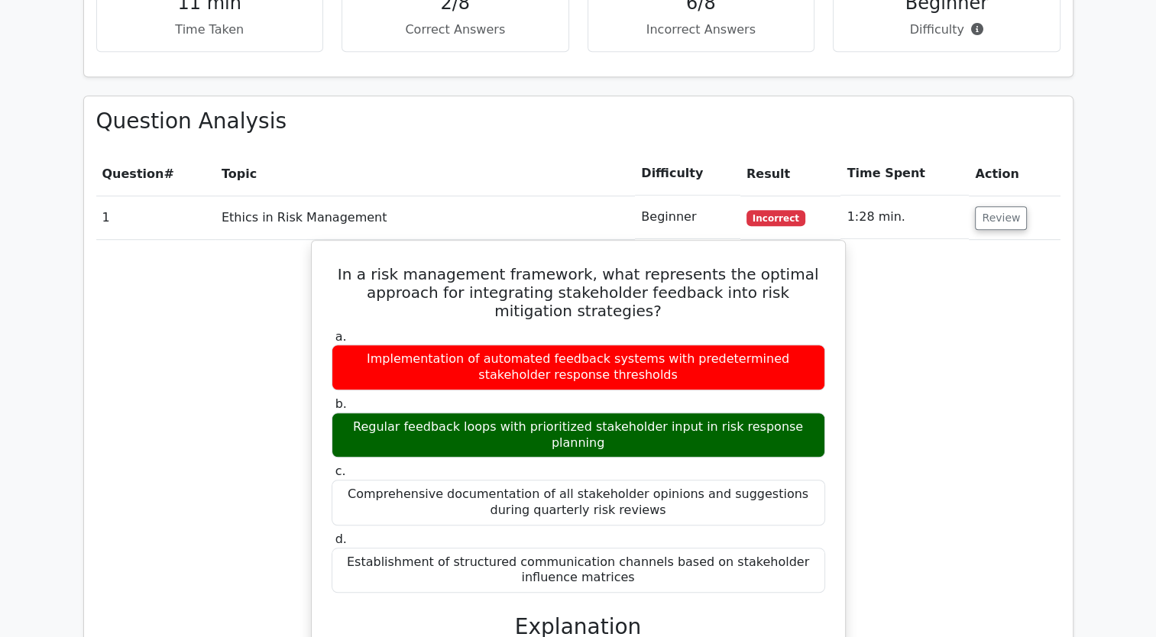
scroll to position [1131, 0]
